Goal: Information Seeking & Learning: Understand process/instructions

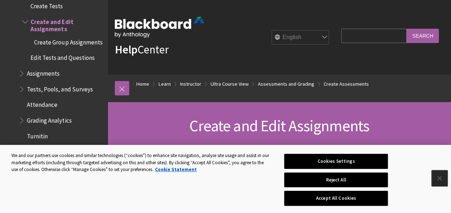
click at [437, 175] on button "Close" at bounding box center [439, 178] width 16 height 16
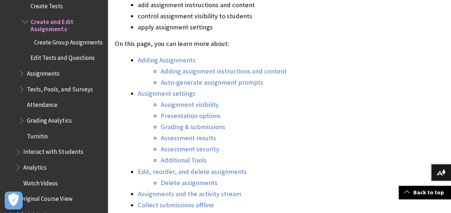
scroll to position [386, 0]
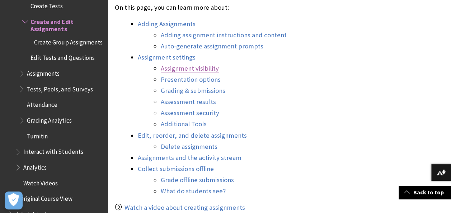
click at [184, 69] on link "Assignment visibility" at bounding box center [190, 68] width 58 height 9
click at [186, 68] on link "Assignment visibility" at bounding box center [190, 68] width 58 height 9
click at [189, 67] on link "Assignment visibility" at bounding box center [190, 68] width 58 height 9
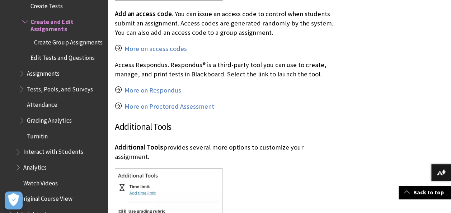
scroll to position [701, 0]
